Goal: Navigation & Orientation: Find specific page/section

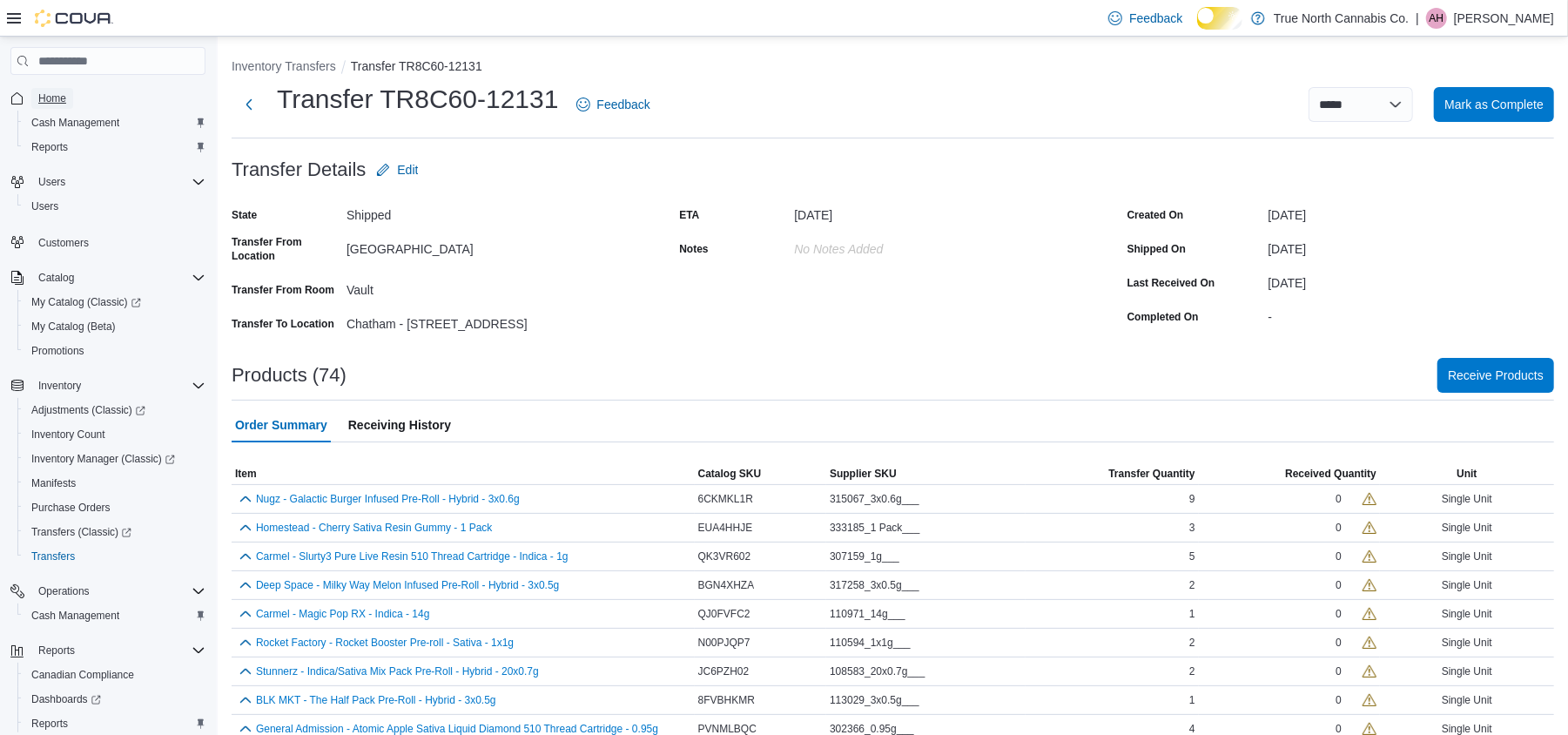
click at [65, 102] on span "Home" at bounding box center [52, 98] width 28 height 14
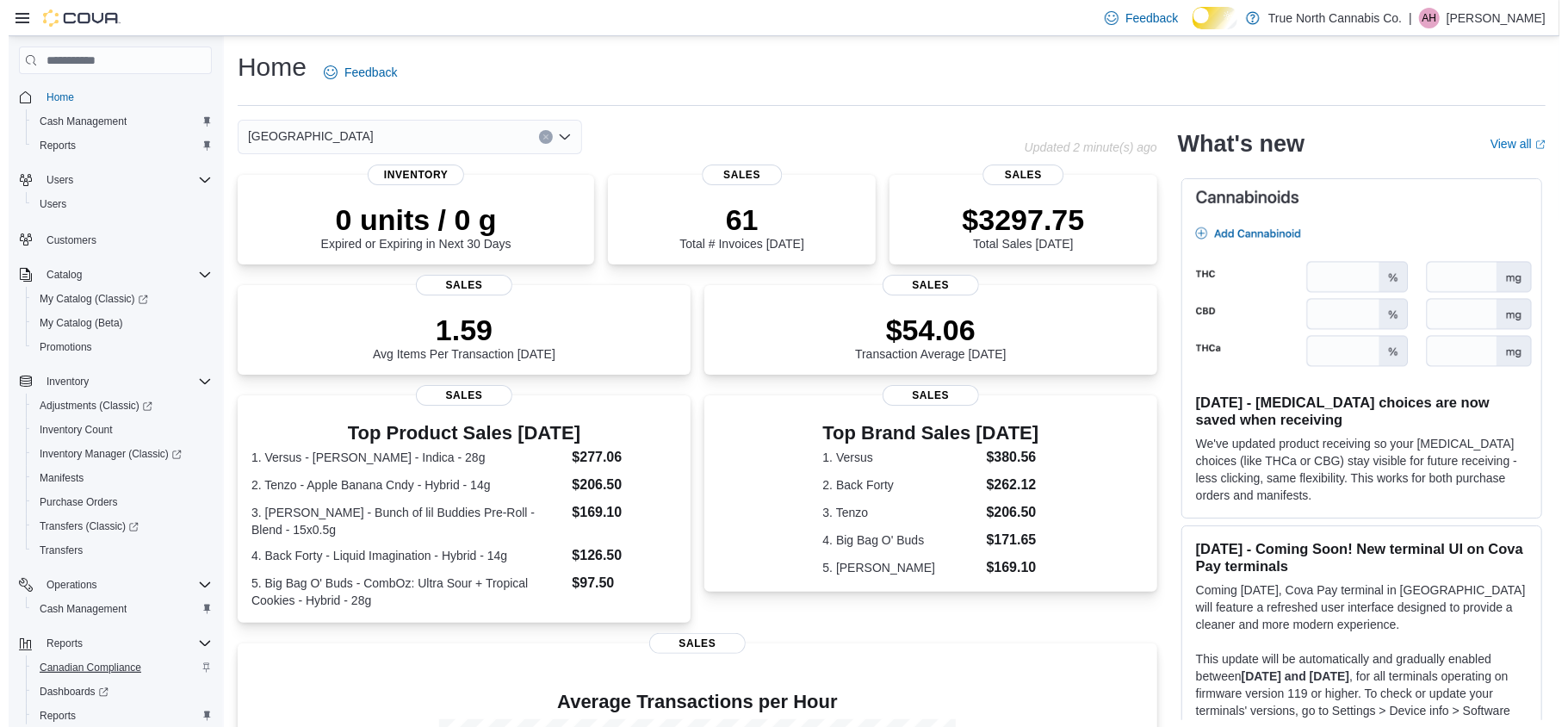
scroll to position [114, 0]
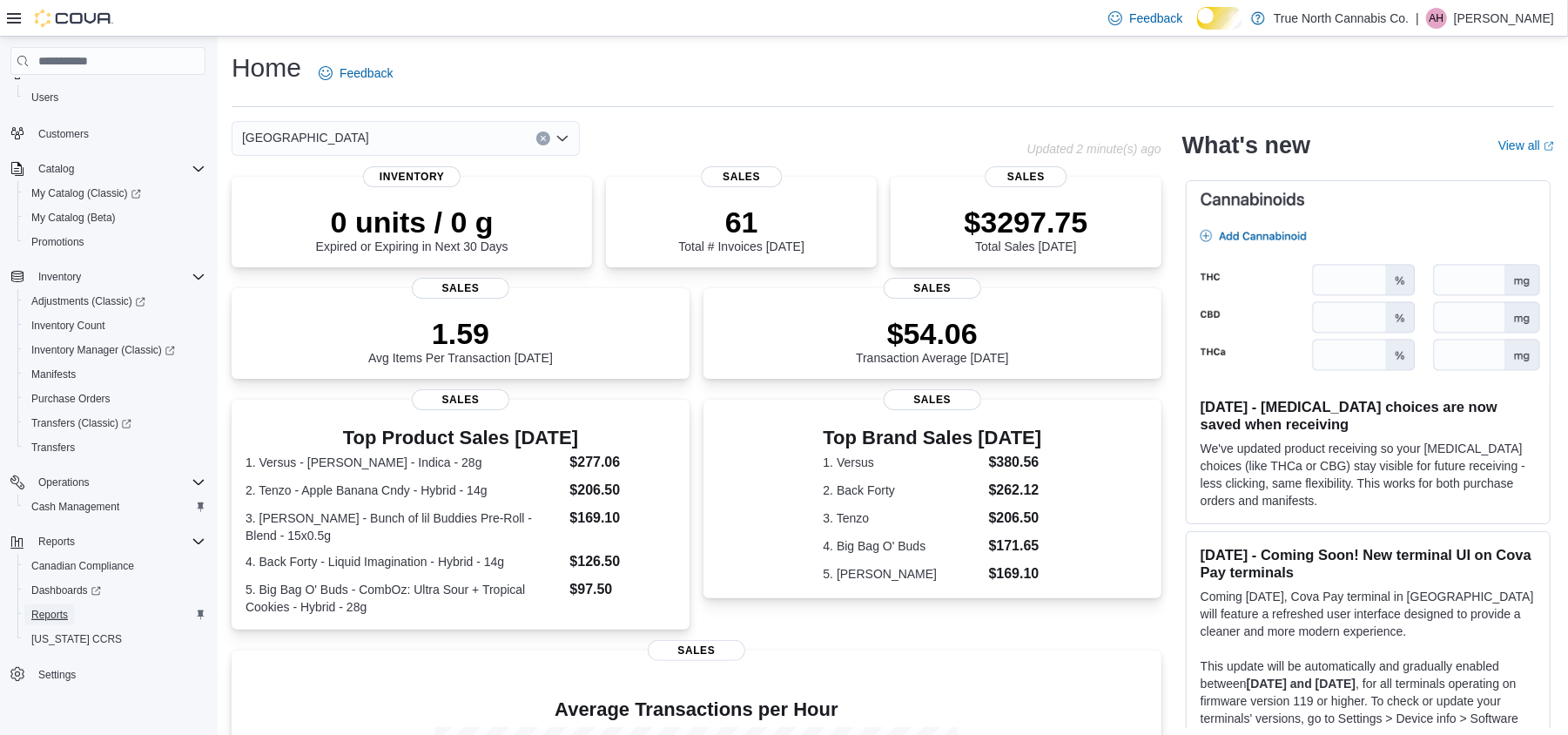
click at [60, 617] on span "Reports" at bounding box center [50, 614] width 37 height 14
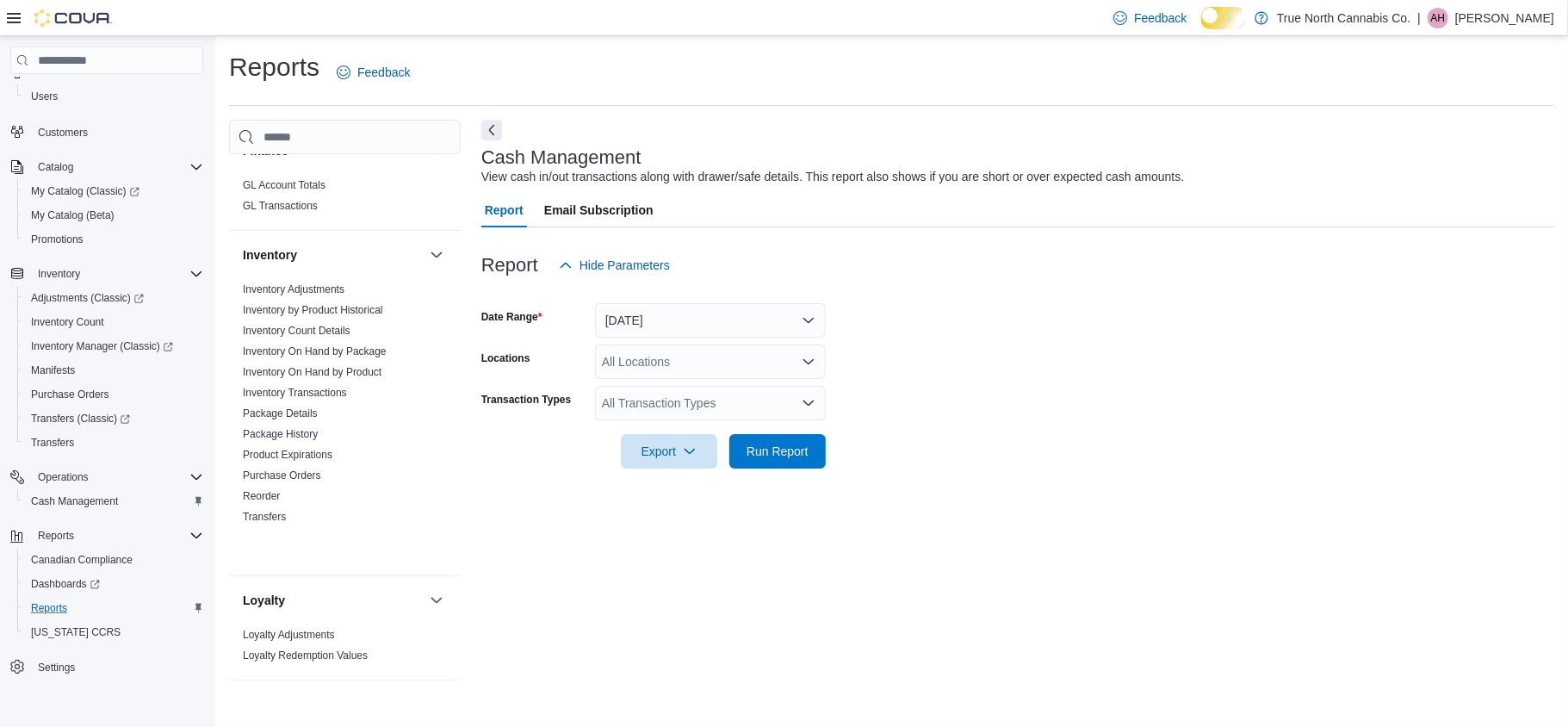
scroll to position [574, 0]
